Goal: Find specific page/section

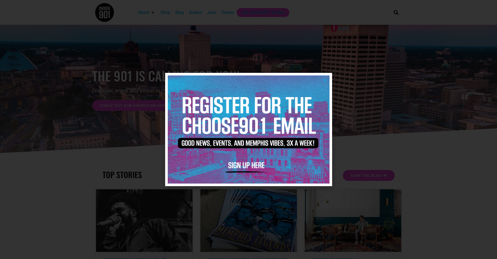
click at [323, 80] on icon "Close" at bounding box center [325, 80] width 4 height 4
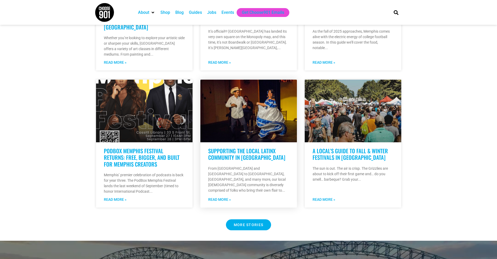
scroll to position [384, 0]
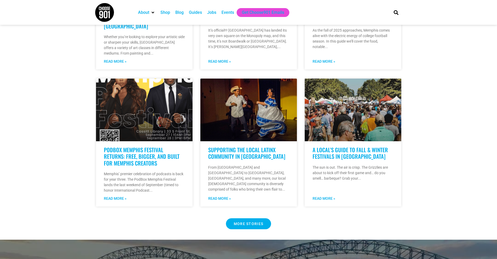
click at [247, 222] on span "MORE STORIES" at bounding box center [249, 224] width 30 height 4
click at [228, 13] on div "Events" at bounding box center [227, 12] width 13 height 6
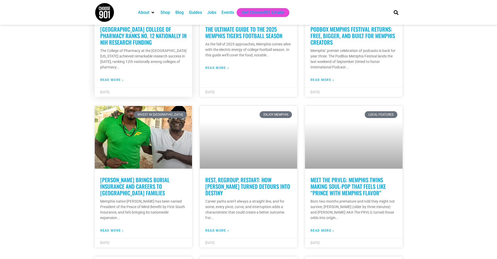
scroll to position [1188, 0]
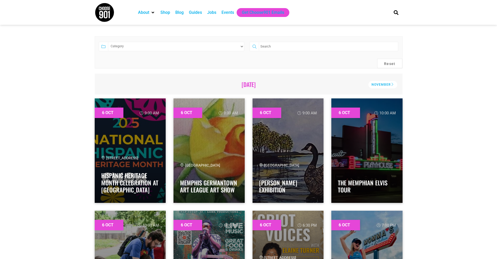
scroll to position [111, 0]
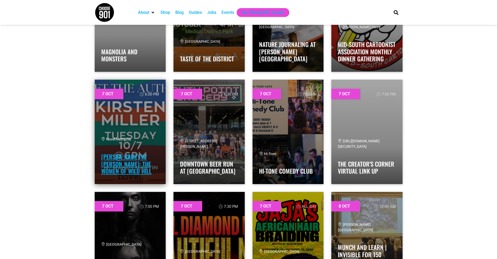
scroll to position [831, 0]
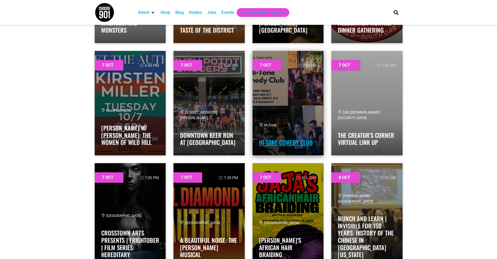
click at [302, 141] on link "Hi-Tone Comedy Club" at bounding box center [286, 142] width 54 height 9
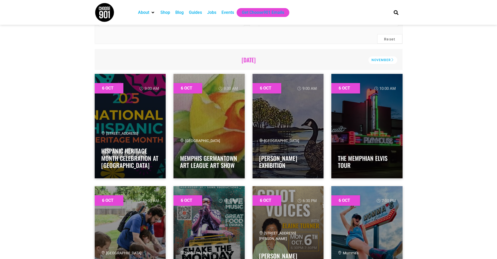
scroll to position [0, 0]
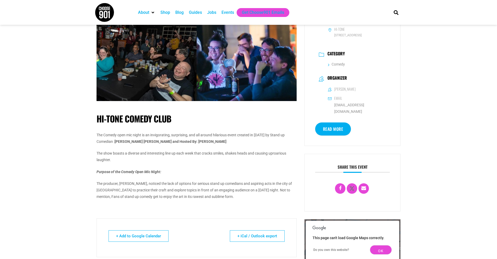
scroll to position [134, 0]
